Goal: Information Seeking & Learning: Learn about a topic

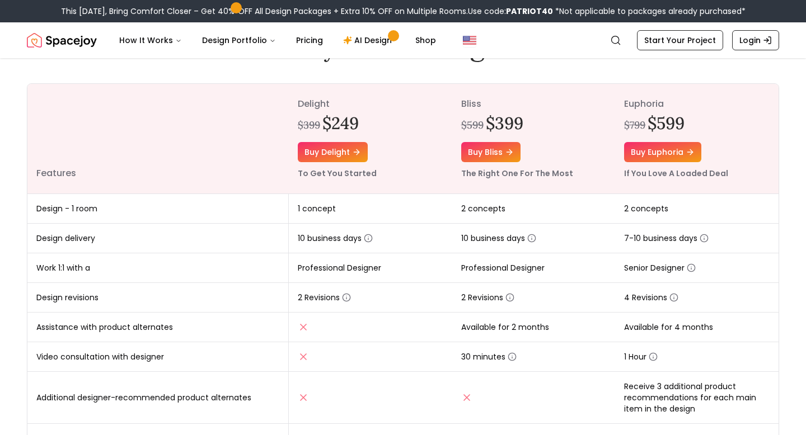
scroll to position [119, 0]
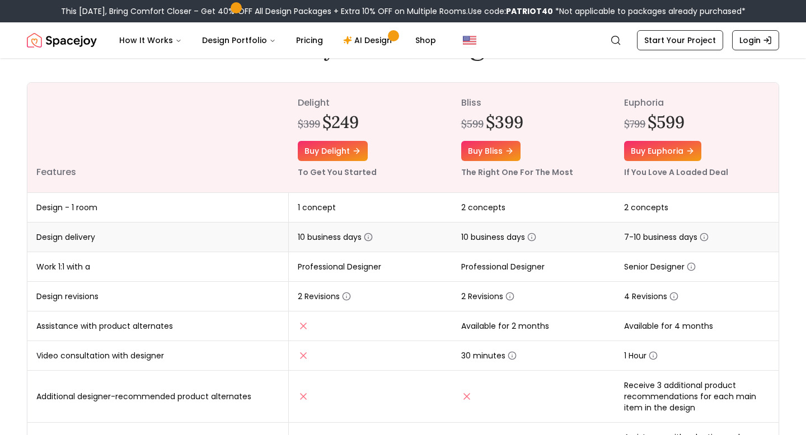
click at [368, 237] on icon "button" at bounding box center [368, 238] width 0 height 2
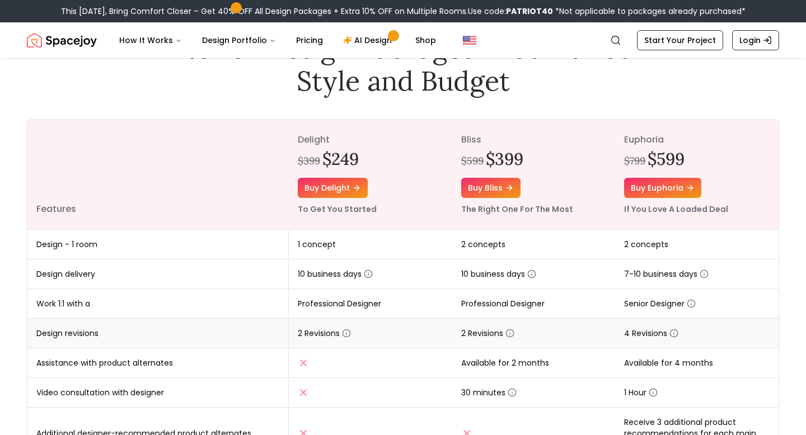
scroll to position [0, 0]
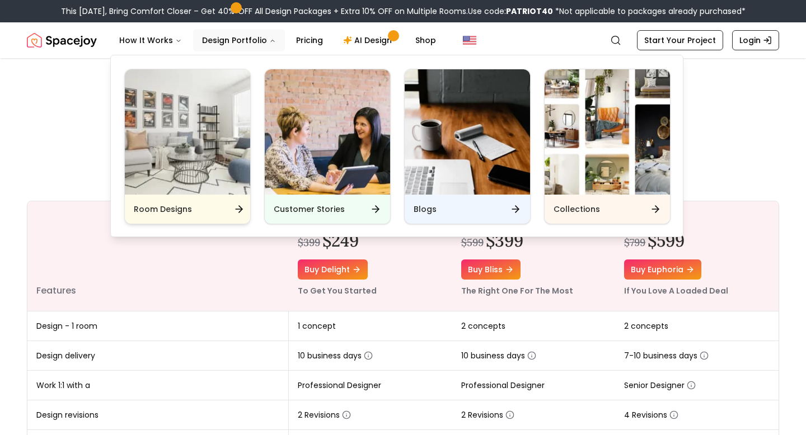
click at [205, 166] on img "Main" at bounding box center [187, 131] width 125 height 125
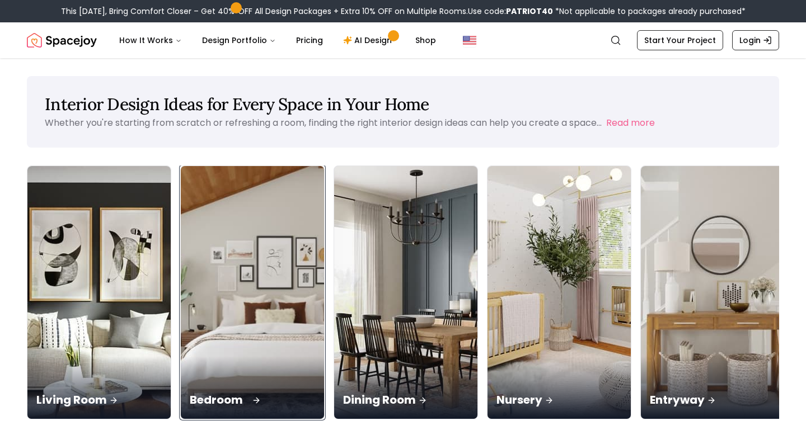
click at [207, 357] on div "Bedroom" at bounding box center [252, 388] width 143 height 63
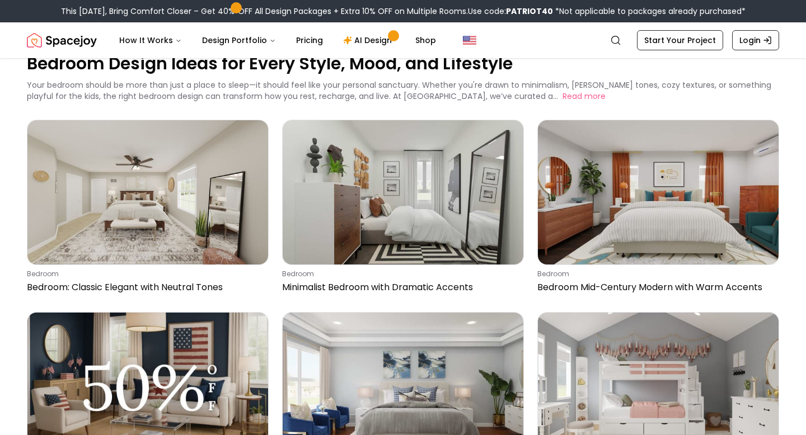
scroll to position [40, 0]
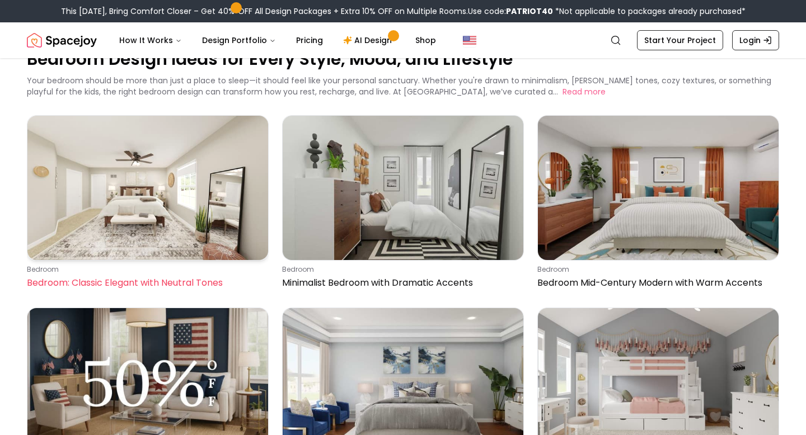
click at [158, 208] on img at bounding box center [147, 188] width 241 height 144
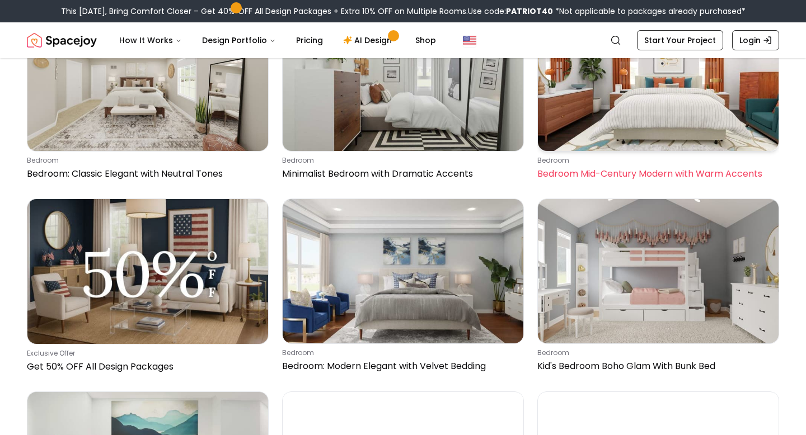
scroll to position [149, 0]
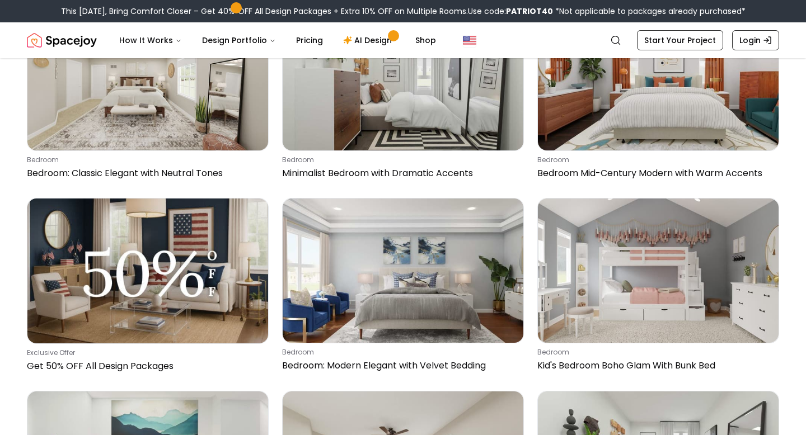
click at [584, 57] on nav "Spacejoy Search How It Works Design Portfolio Pricing AI Design Shop Search Sta…" at bounding box center [403, 40] width 752 height 36
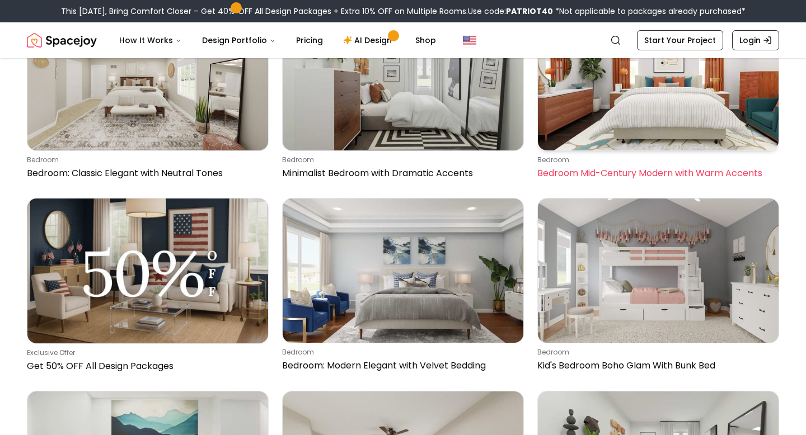
click at [593, 97] on img at bounding box center [658, 78] width 241 height 144
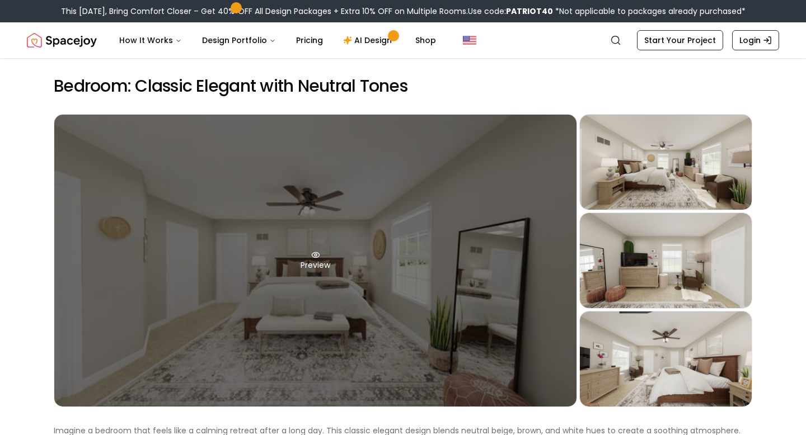
click at [293, 261] on div "Preview" at bounding box center [315, 261] width 522 height 292
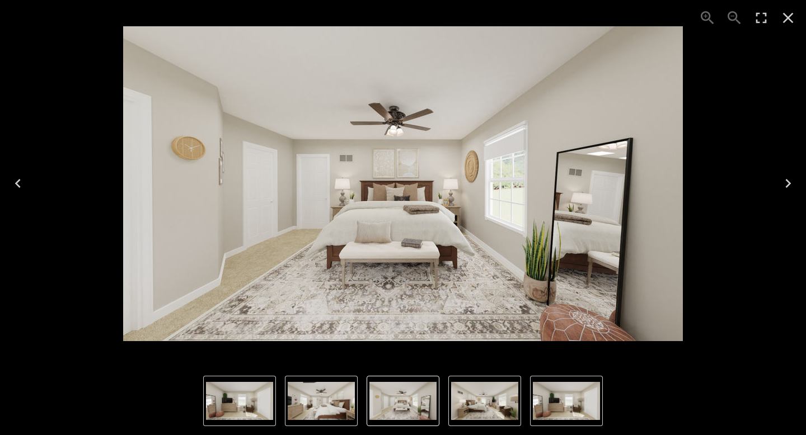
click at [343, 388] on img "4 of 4" at bounding box center [321, 401] width 67 height 38
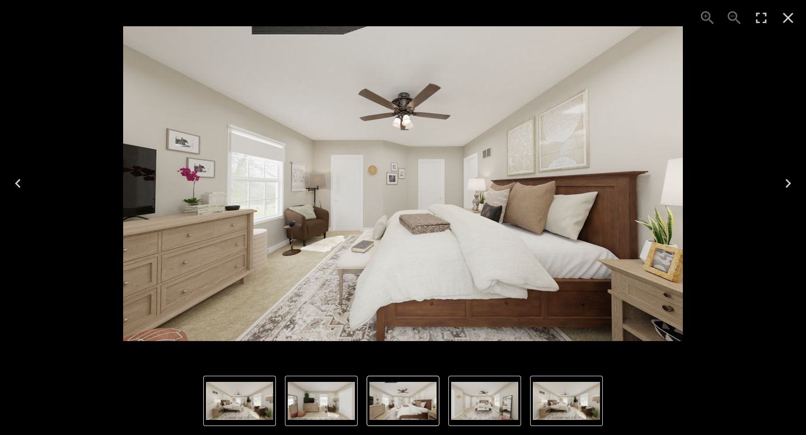
click at [420, 409] on img "4 of 4" at bounding box center [402, 401] width 67 height 38
click at [469, 411] on img "1 of 4" at bounding box center [484, 401] width 67 height 38
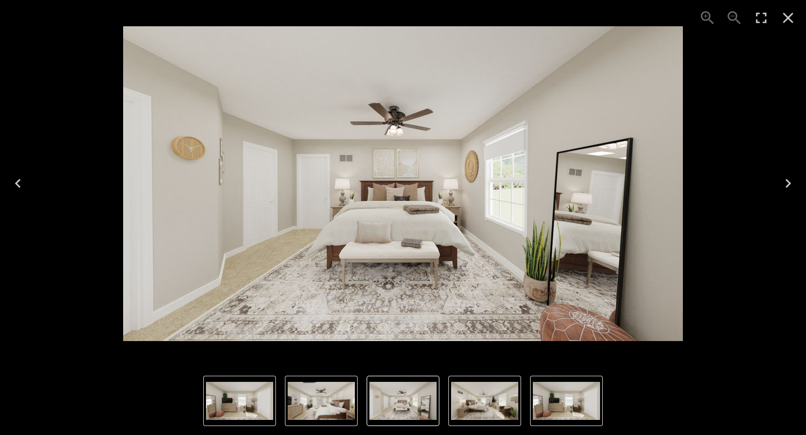
click at [583, 409] on img "3 of 4" at bounding box center [566, 401] width 67 height 38
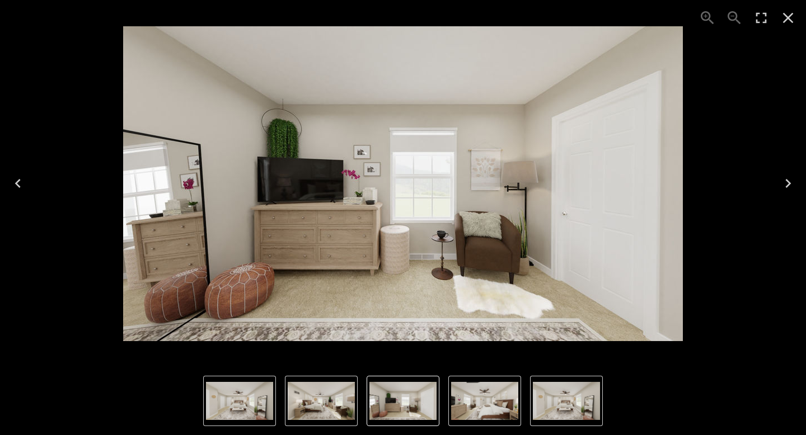
click at [791, 182] on icon "Next" at bounding box center [788, 184] width 18 height 18
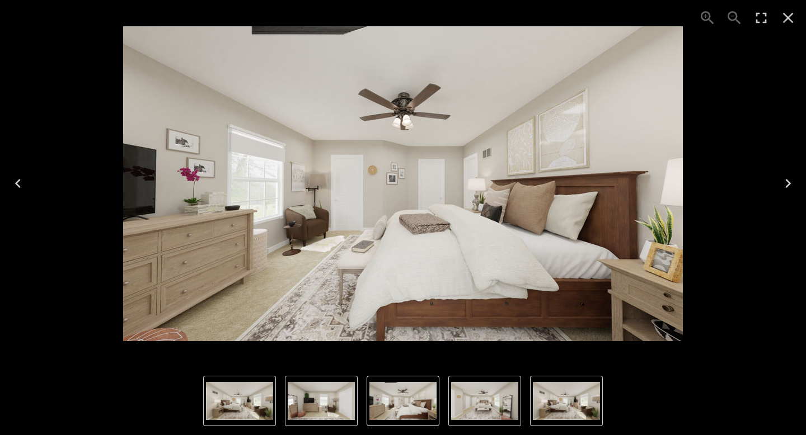
click at [765, 15] on icon "Enter Fullscreen" at bounding box center [761, 18] width 11 height 11
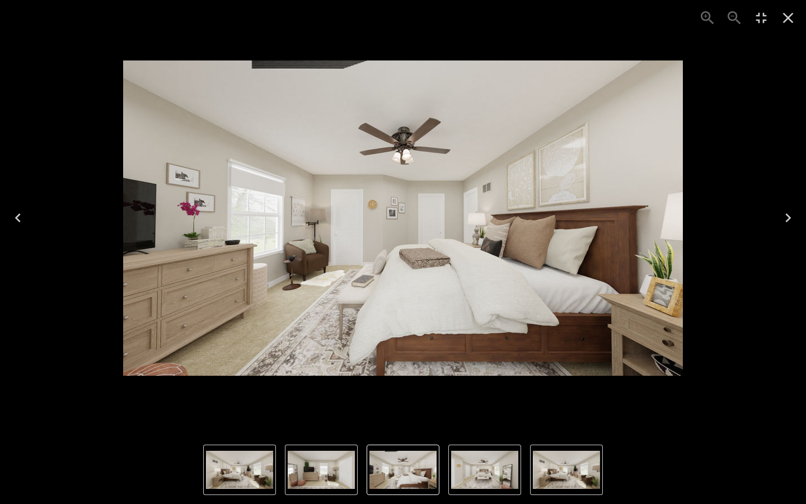
click at [788, 22] on icon "Close" at bounding box center [788, 18] width 18 height 18
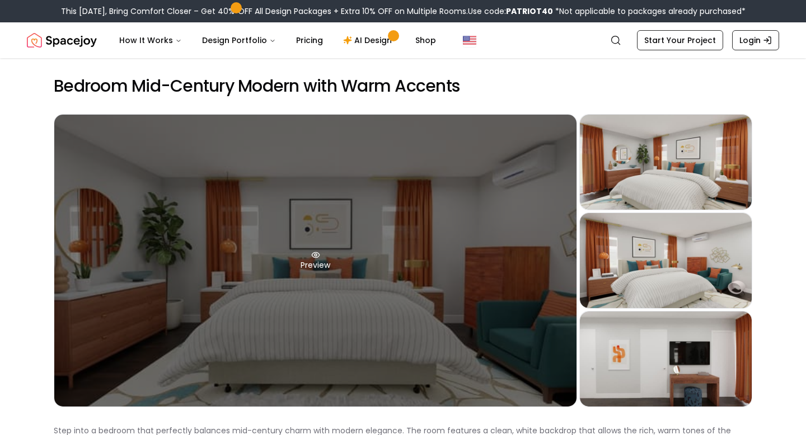
click at [286, 274] on div "Preview" at bounding box center [315, 261] width 522 height 292
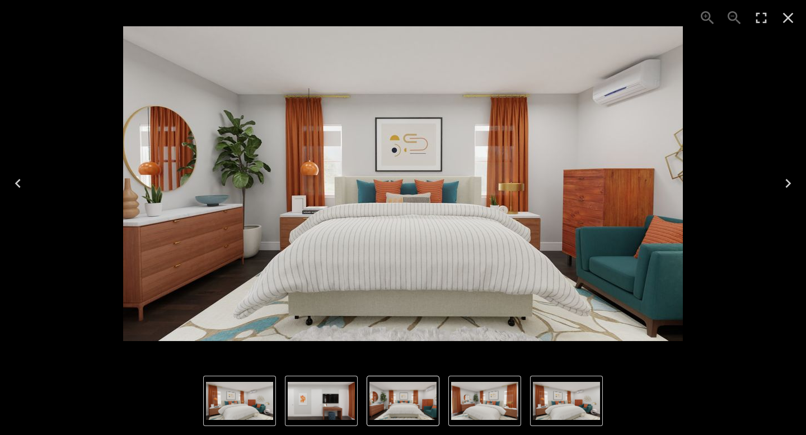
click at [343, 383] on img "4 of 4" at bounding box center [321, 401] width 67 height 38
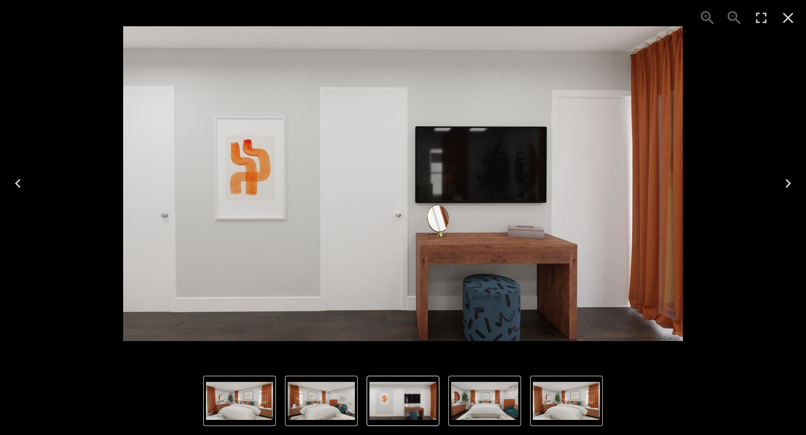
click at [404, 390] on img "4 of 4" at bounding box center [402, 401] width 67 height 38
click at [509, 406] on img "1 of 4" at bounding box center [484, 401] width 67 height 38
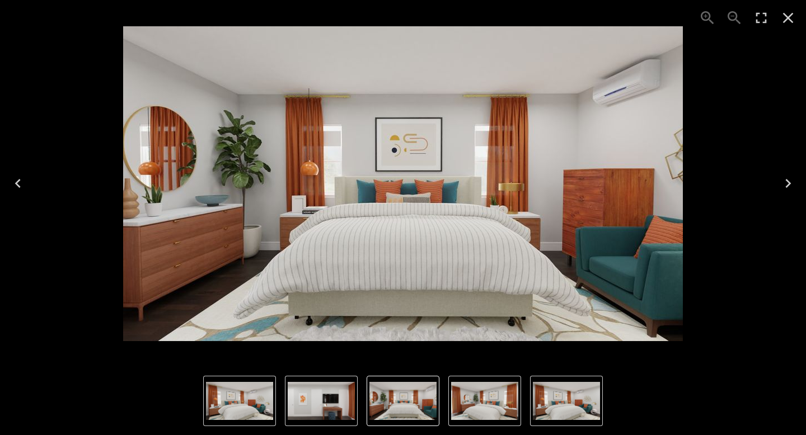
click at [566, 411] on img "3 of 4" at bounding box center [566, 401] width 67 height 38
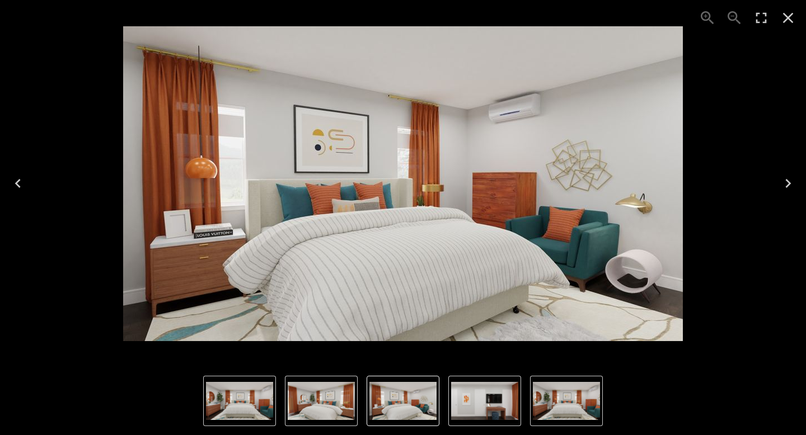
click at [298, 389] on img "2 of 4" at bounding box center [321, 401] width 67 height 38
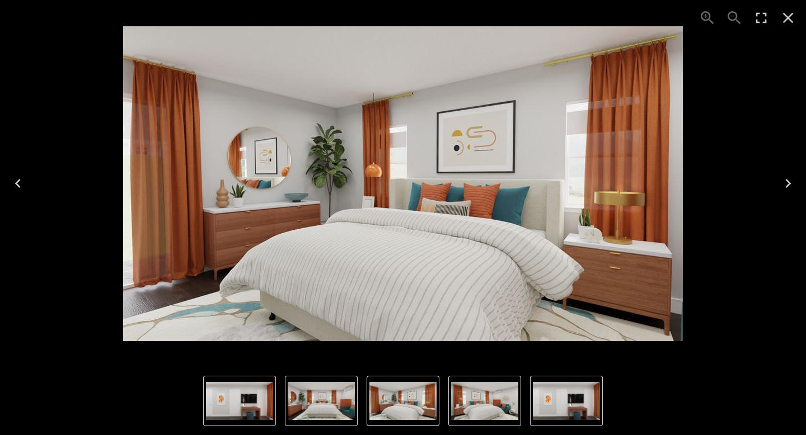
click at [496, 383] on img "3 of 4" at bounding box center [484, 401] width 67 height 38
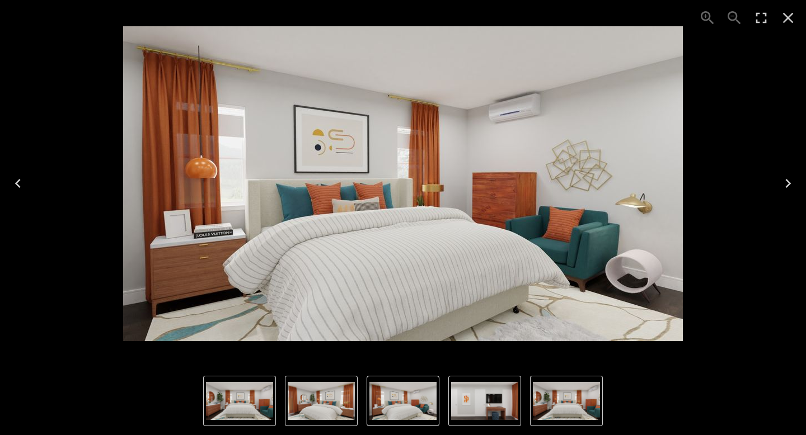
click at [785, 19] on icon "Close" at bounding box center [788, 18] width 11 height 11
